Goal: Navigation & Orientation: Find specific page/section

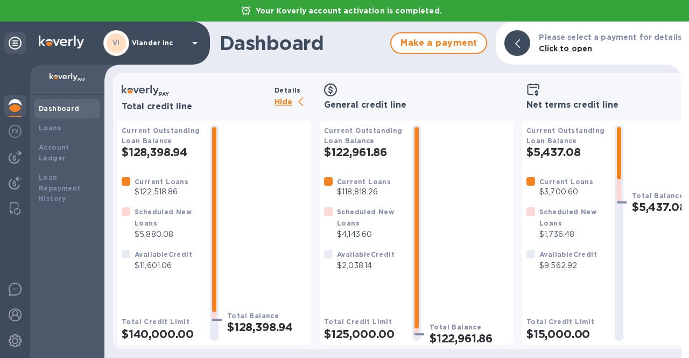
click at [159, 41] on p "Viander inc" at bounding box center [159, 43] width 54 height 8
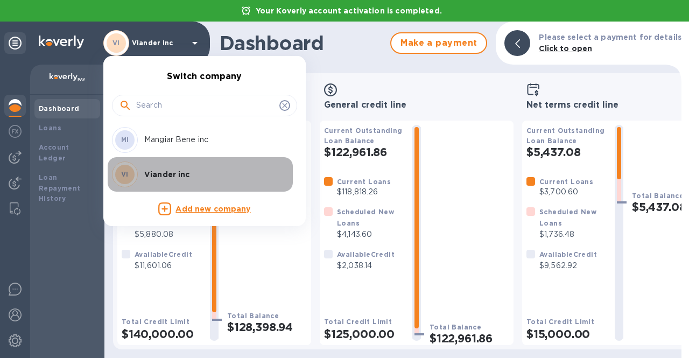
click at [164, 178] on p "Viander inc" at bounding box center [212, 174] width 136 height 11
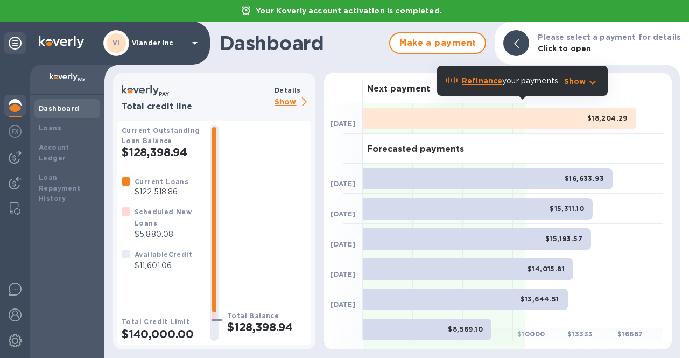
click at [286, 103] on p "Show" at bounding box center [292, 102] width 37 height 13
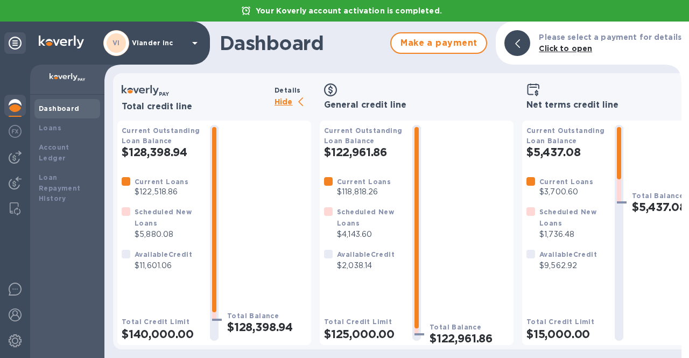
click at [276, 99] on p "Hide" at bounding box center [292, 102] width 37 height 13
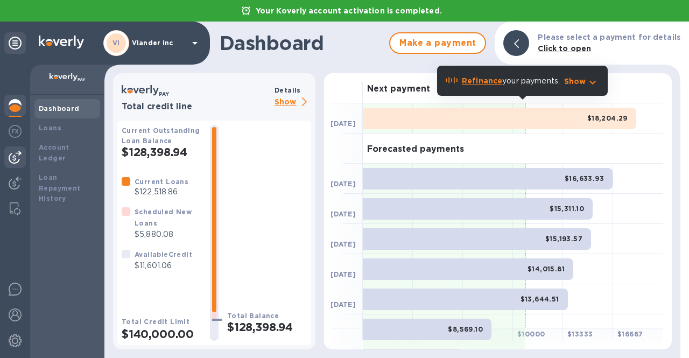
click at [15, 155] on img at bounding box center [15, 157] width 13 height 13
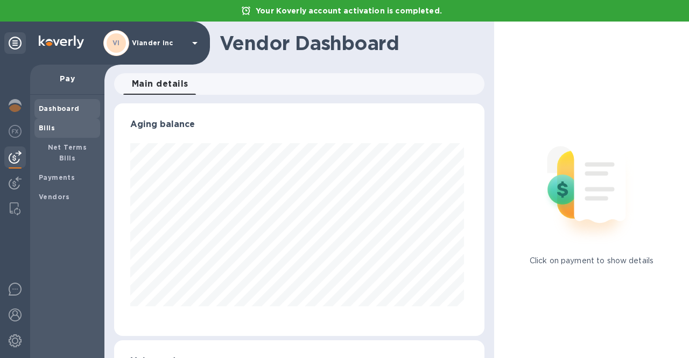
scroll to position [233, 366]
click at [47, 130] on b "Bills" at bounding box center [47, 128] width 16 height 8
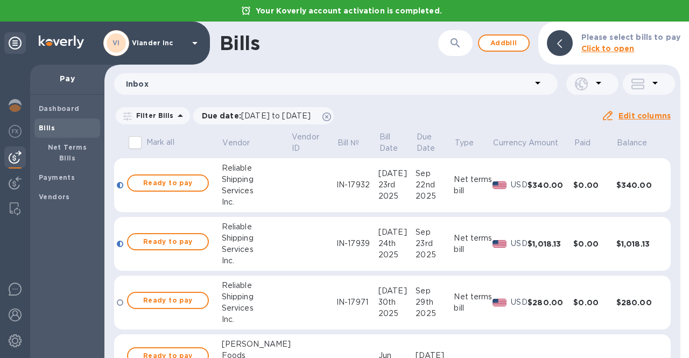
click at [149, 40] on p "Viander inc" at bounding box center [159, 43] width 54 height 8
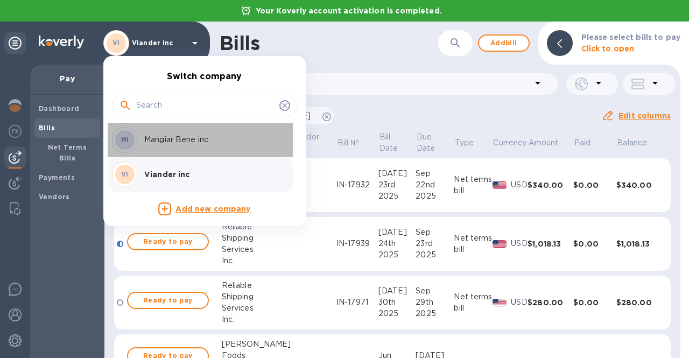
click at [163, 144] on p "Mangiar Bene inc" at bounding box center [212, 139] width 136 height 11
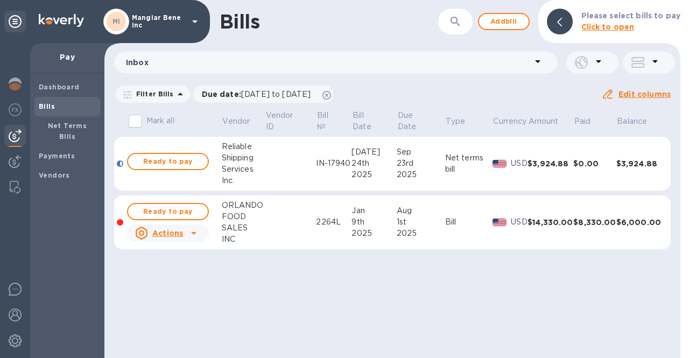
click at [223, 293] on div "Bills ​ Add bill Please select bills to pay Click to open Inbox Filter Bills Du…" at bounding box center [392, 179] width 576 height 358
click at [50, 85] on b "Dashboard" at bounding box center [59, 87] width 41 height 8
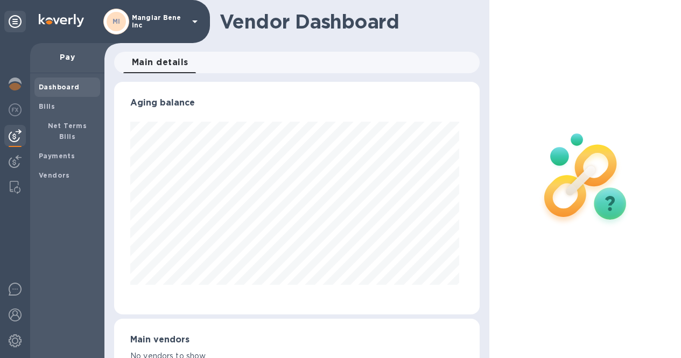
scroll to position [233, 361]
